Goal: Information Seeking & Learning: Learn about a topic

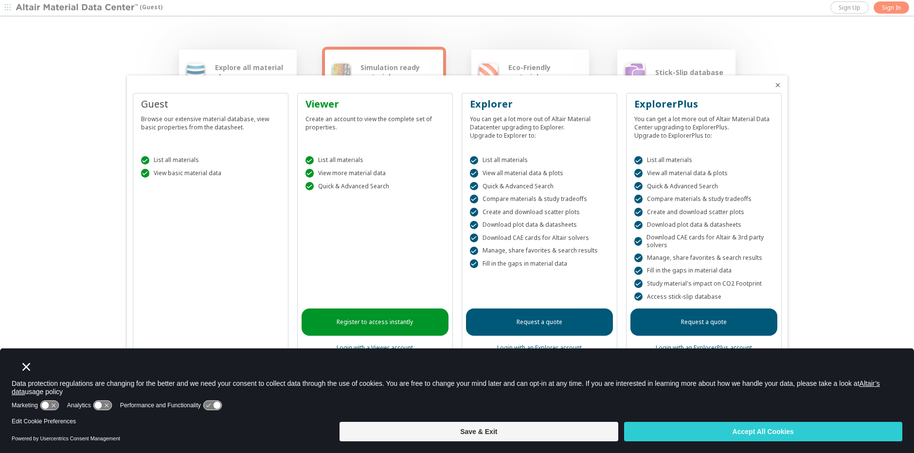
click at [774, 87] on icon "Close" at bounding box center [778, 85] width 8 height 8
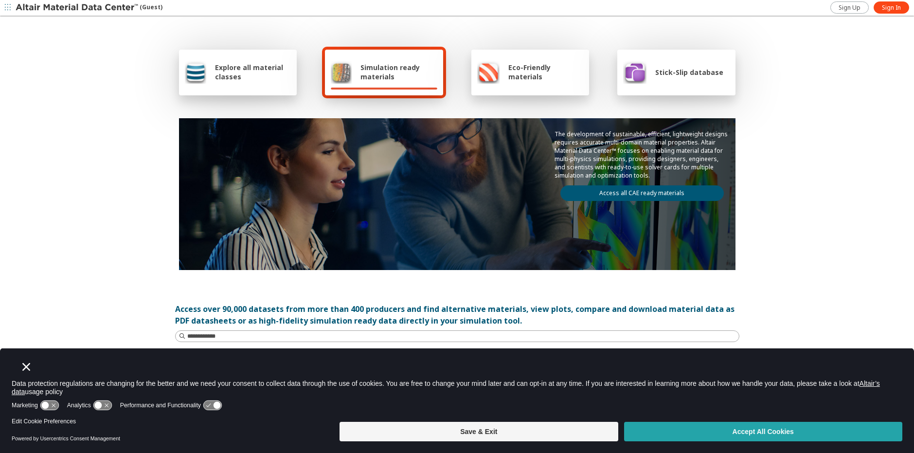
click at [773, 436] on button "Accept All Cookies" at bounding box center [763, 431] width 278 height 19
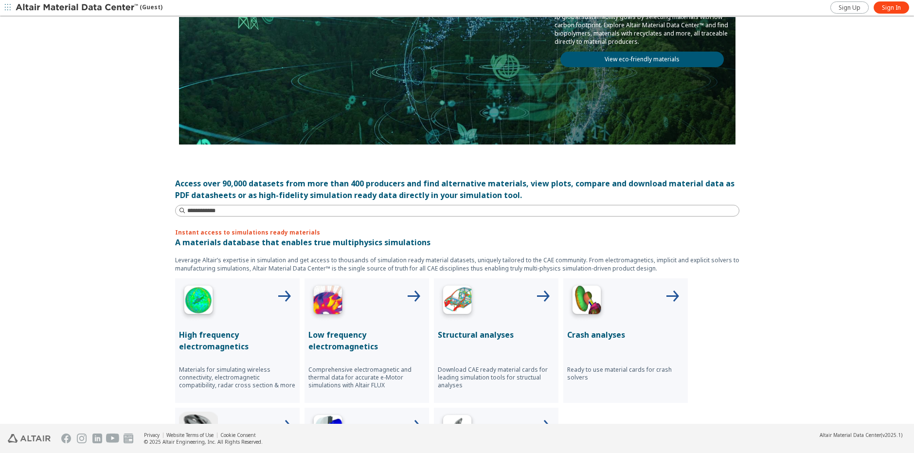
scroll to position [24, 0]
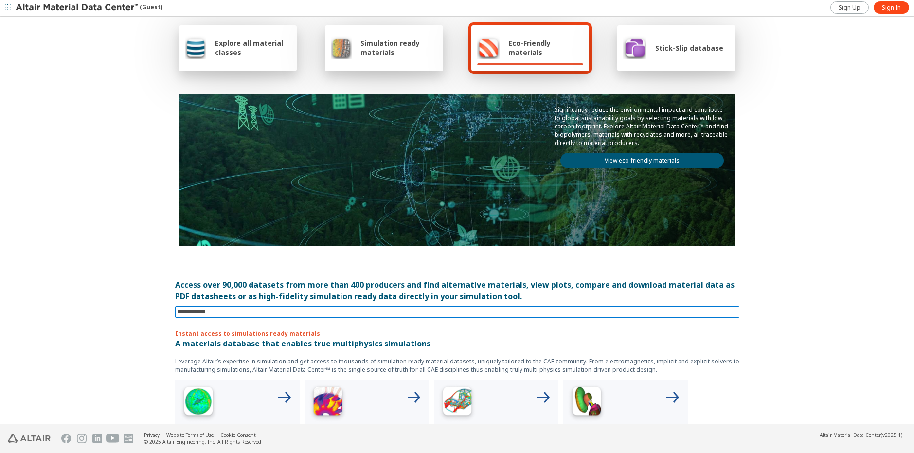
click at [197, 308] on input at bounding box center [458, 311] width 562 height 11
type input "**********"
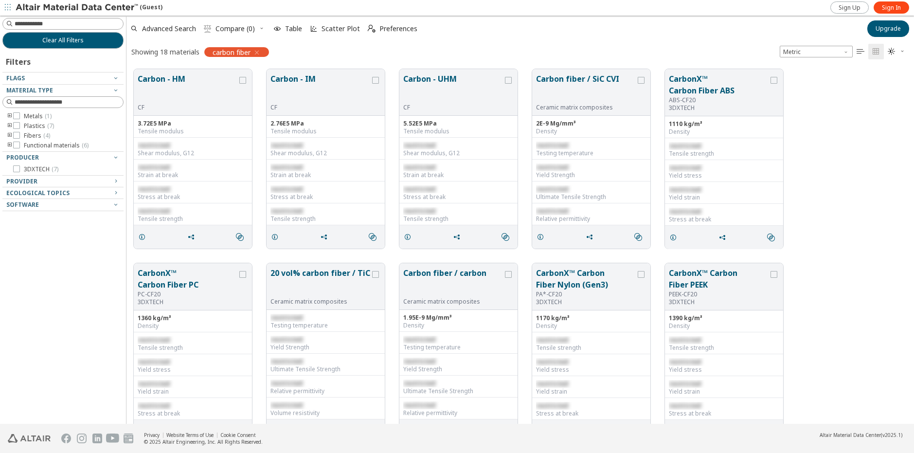
scroll to position [8, 8]
click at [880, 9] on link "Sign In" at bounding box center [892, 7] width 36 height 12
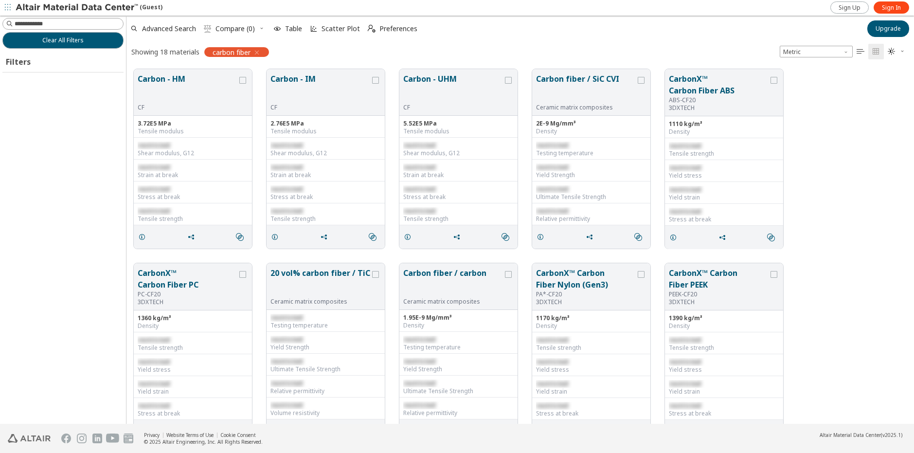
scroll to position [355, 780]
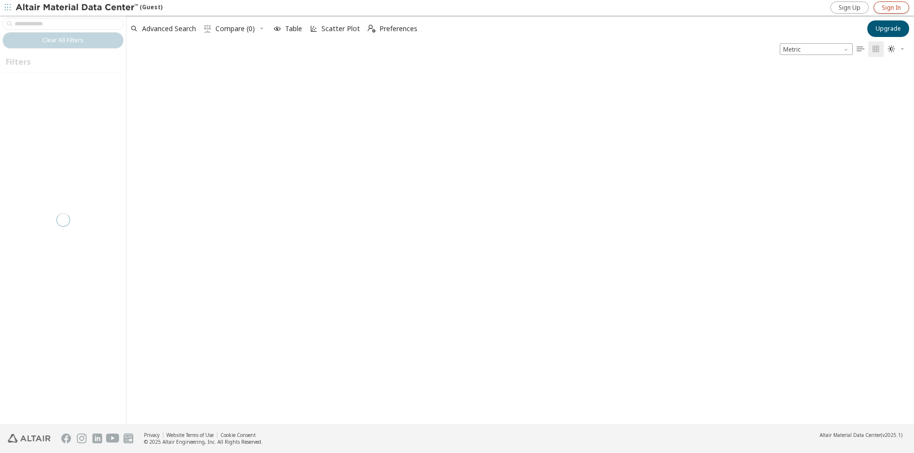
click at [882, 4] on span "Sign In" at bounding box center [891, 8] width 19 height 8
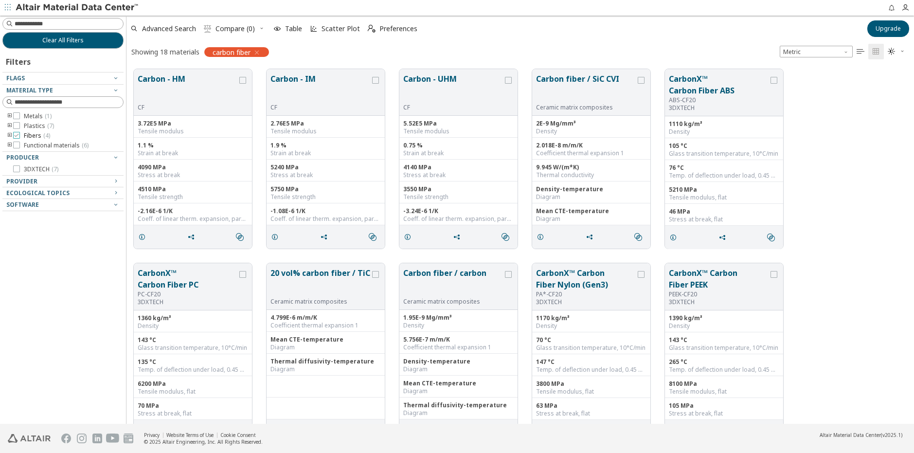
click at [18, 136] on icon at bounding box center [16, 135] width 7 height 7
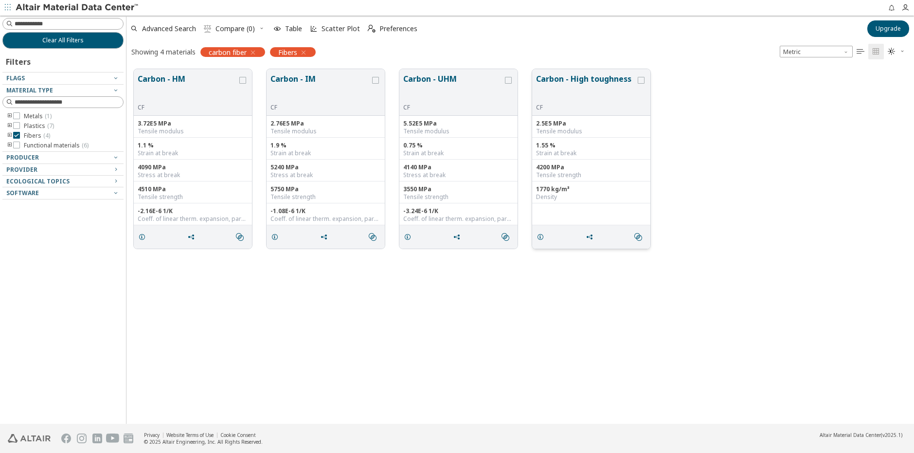
click at [591, 101] on button "Carbon - High toughness" at bounding box center [586, 88] width 100 height 31
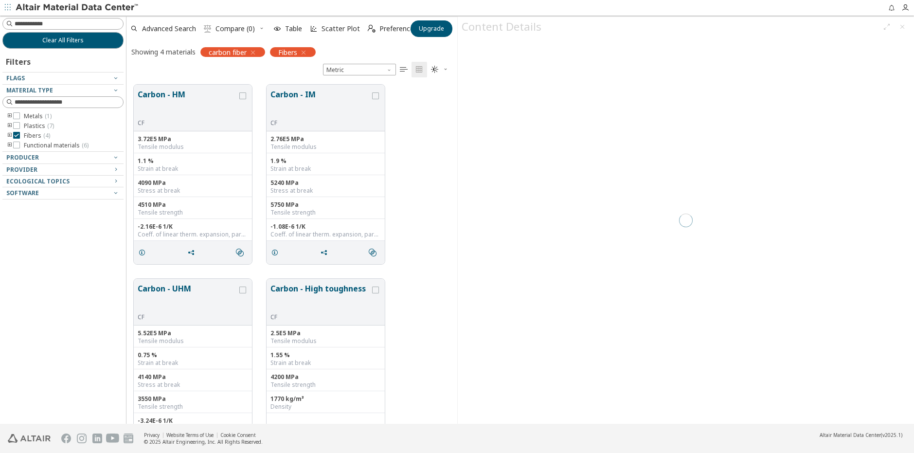
scroll to position [339, 323]
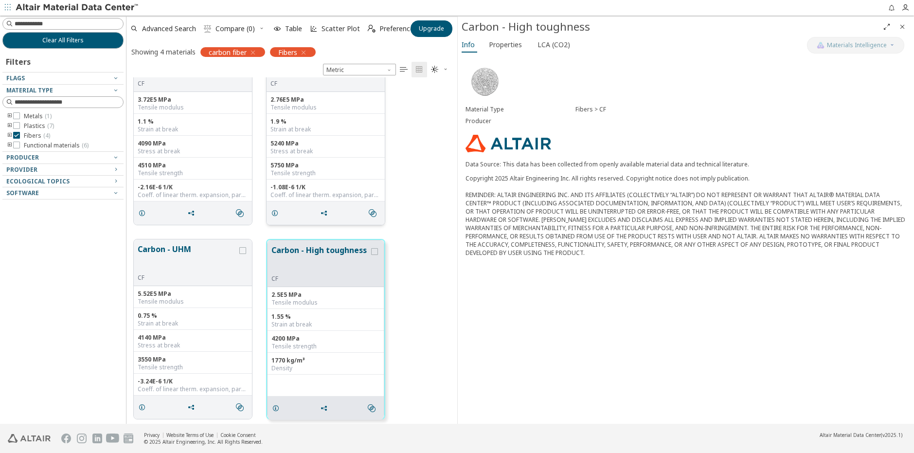
scroll to position [42, 0]
click at [319, 407] on span "grid" at bounding box center [326, 405] width 16 height 18
click at [339, 430] on span "Copy to Clipboard" at bounding box center [364, 424] width 67 height 16
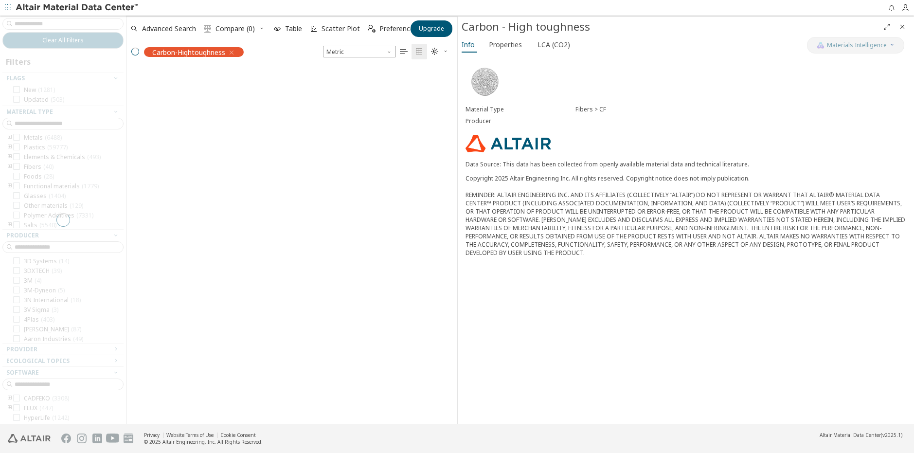
scroll to position [355, 323]
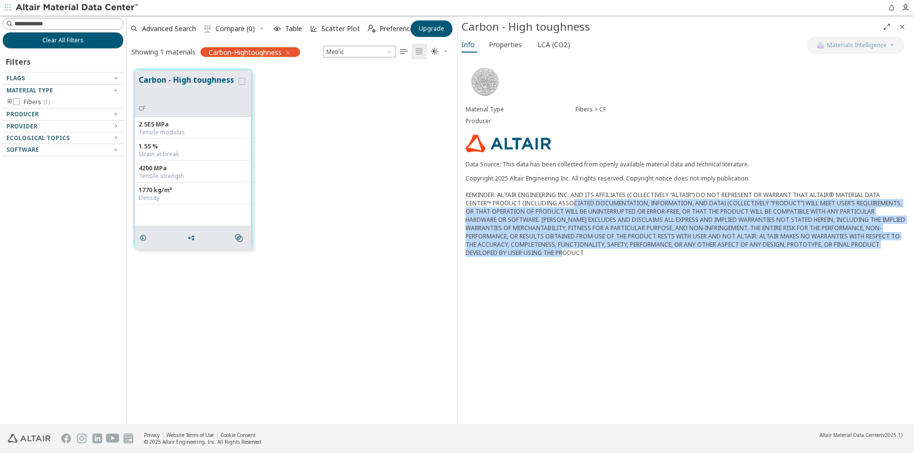
drag, startPoint x: 583, startPoint y: 253, endPoint x: 538, endPoint y: 206, distance: 64.3
click at [538, 206] on div "Copyright 2025 Altair Engineering Inc. All rights reserved. Copyright notice do…" at bounding box center [685, 215] width 441 height 83
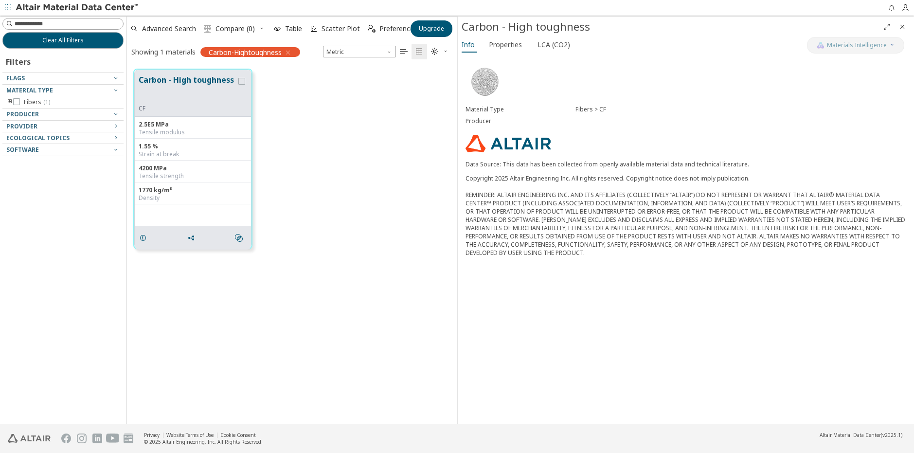
click at [536, 206] on div "Copyright 2025 Altair Engineering Inc. All rights reserved. Copyright notice do…" at bounding box center [685, 215] width 441 height 83
drag, startPoint x: 514, startPoint y: 160, endPoint x: 743, endPoint y: 157, distance: 229.6
click at [743, 157] on div "Material Type Fibers > CF Producer Data Source: This data has been collected fr…" at bounding box center [686, 160] width 457 height 210
